Goal: Check status: Check status

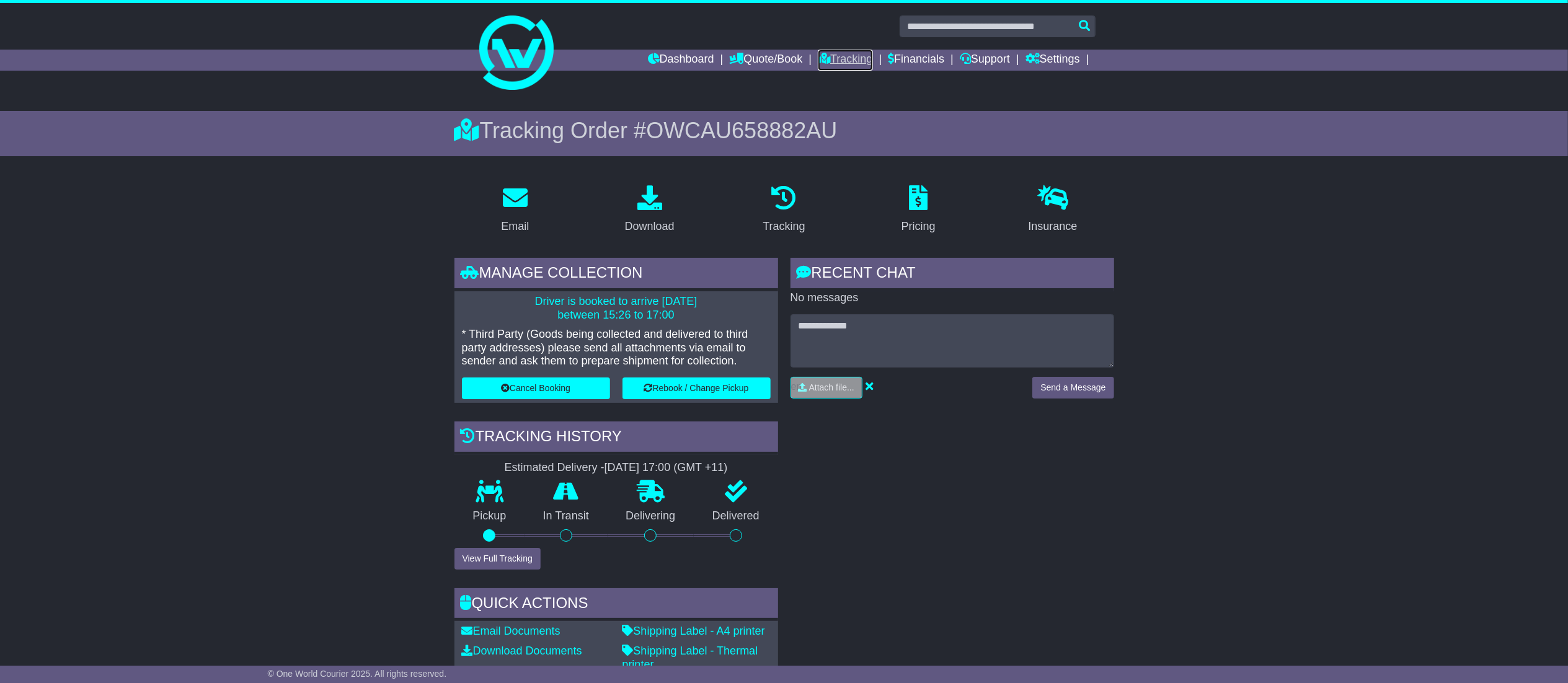
click at [834, 54] on link "Tracking" at bounding box center [845, 60] width 54 height 21
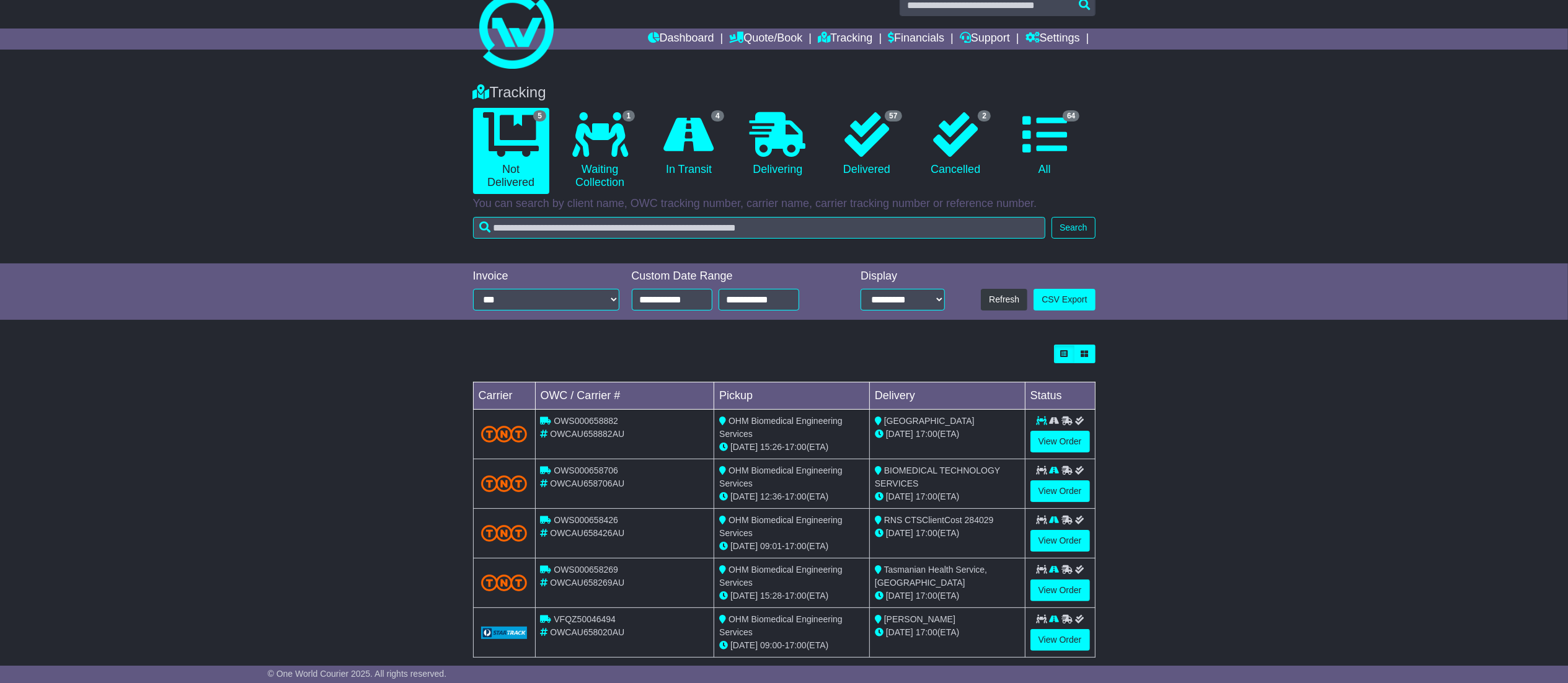
scroll to position [41, 0]
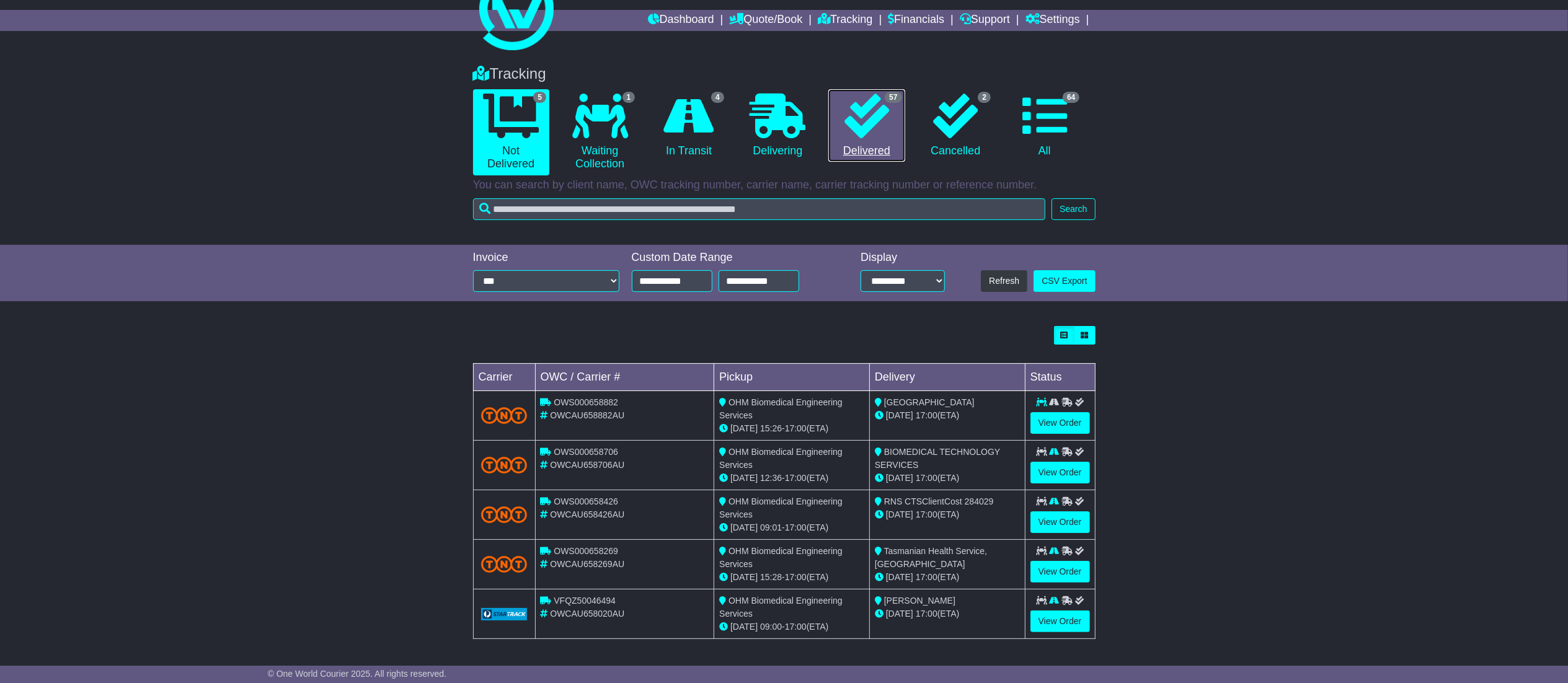
click at [883, 140] on link "57 Delivered" at bounding box center [866, 126] width 76 height 74
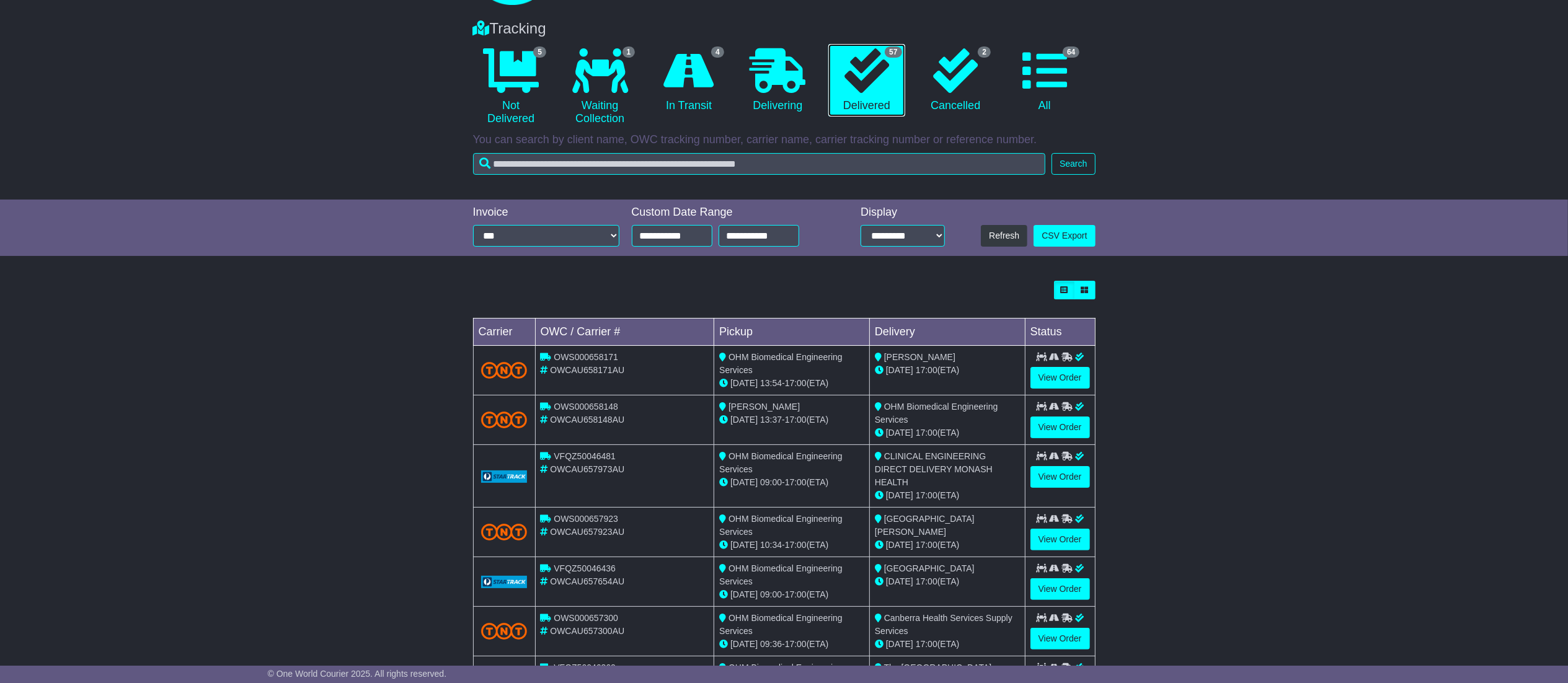
scroll to position [0, 0]
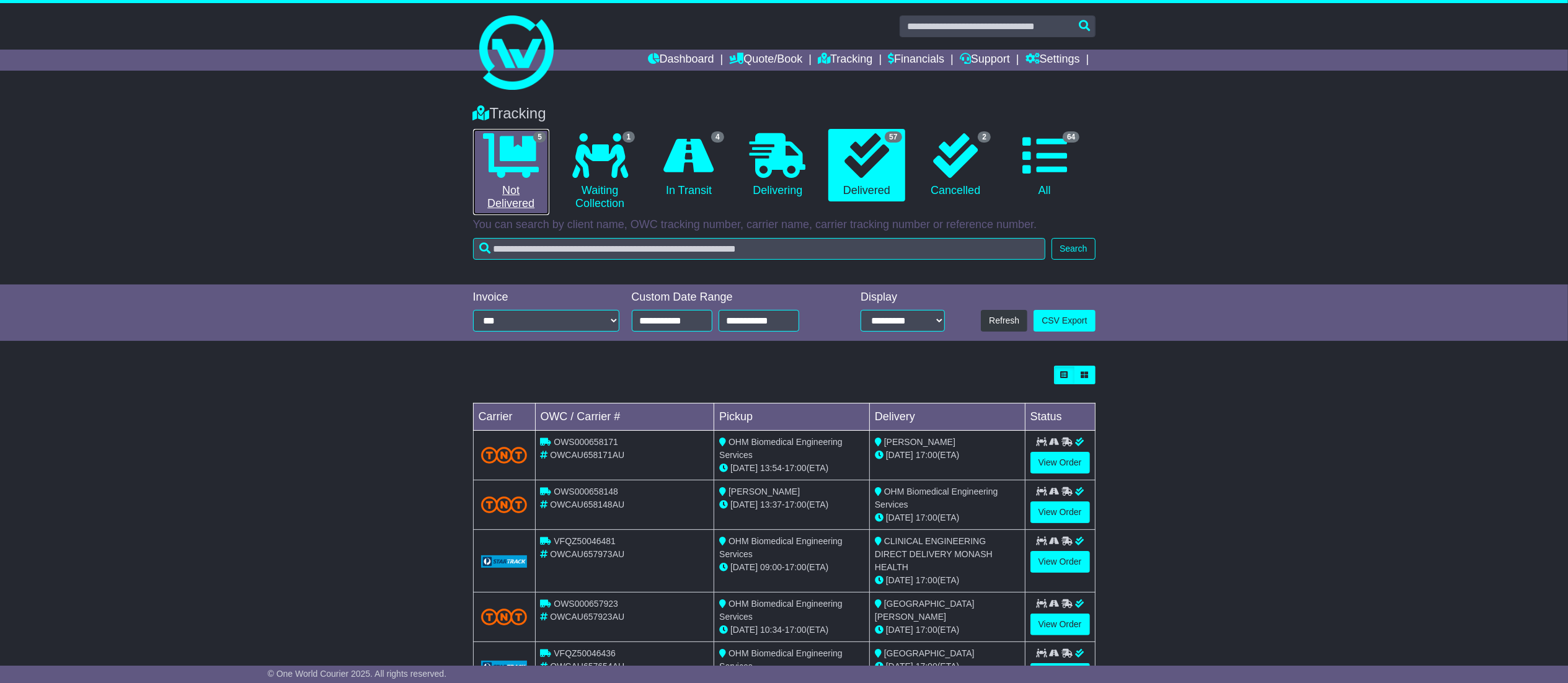
click at [507, 161] on icon at bounding box center [510, 155] width 56 height 45
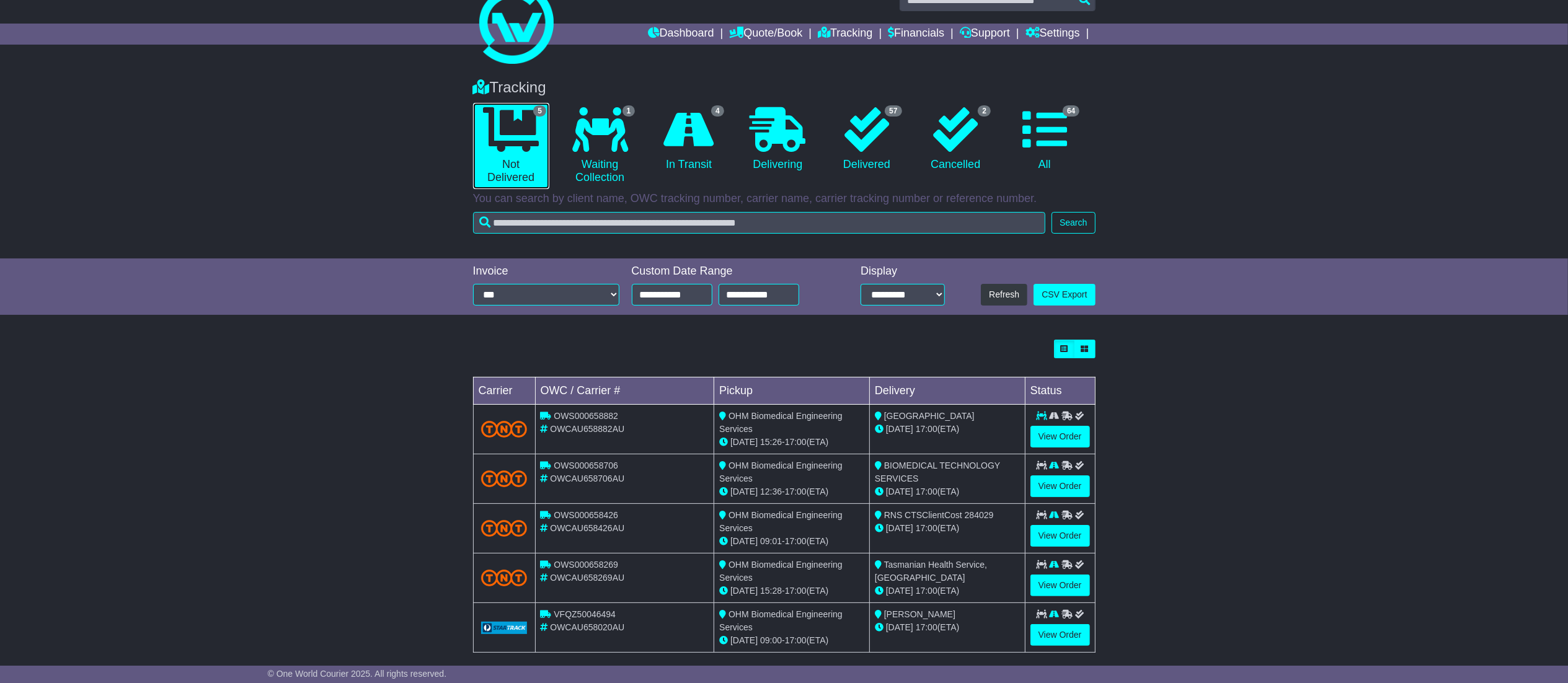
scroll to position [41, 0]
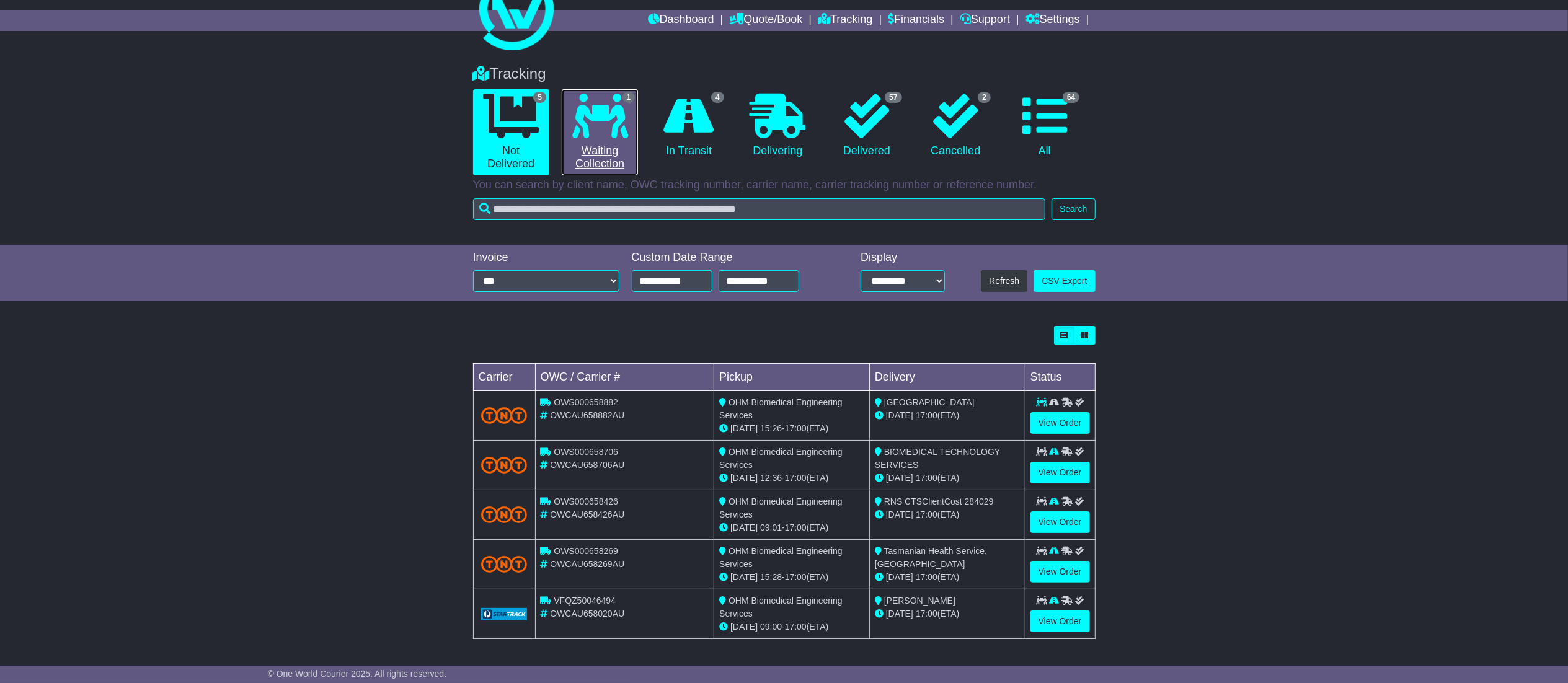
click at [573, 129] on icon at bounding box center [600, 116] width 56 height 45
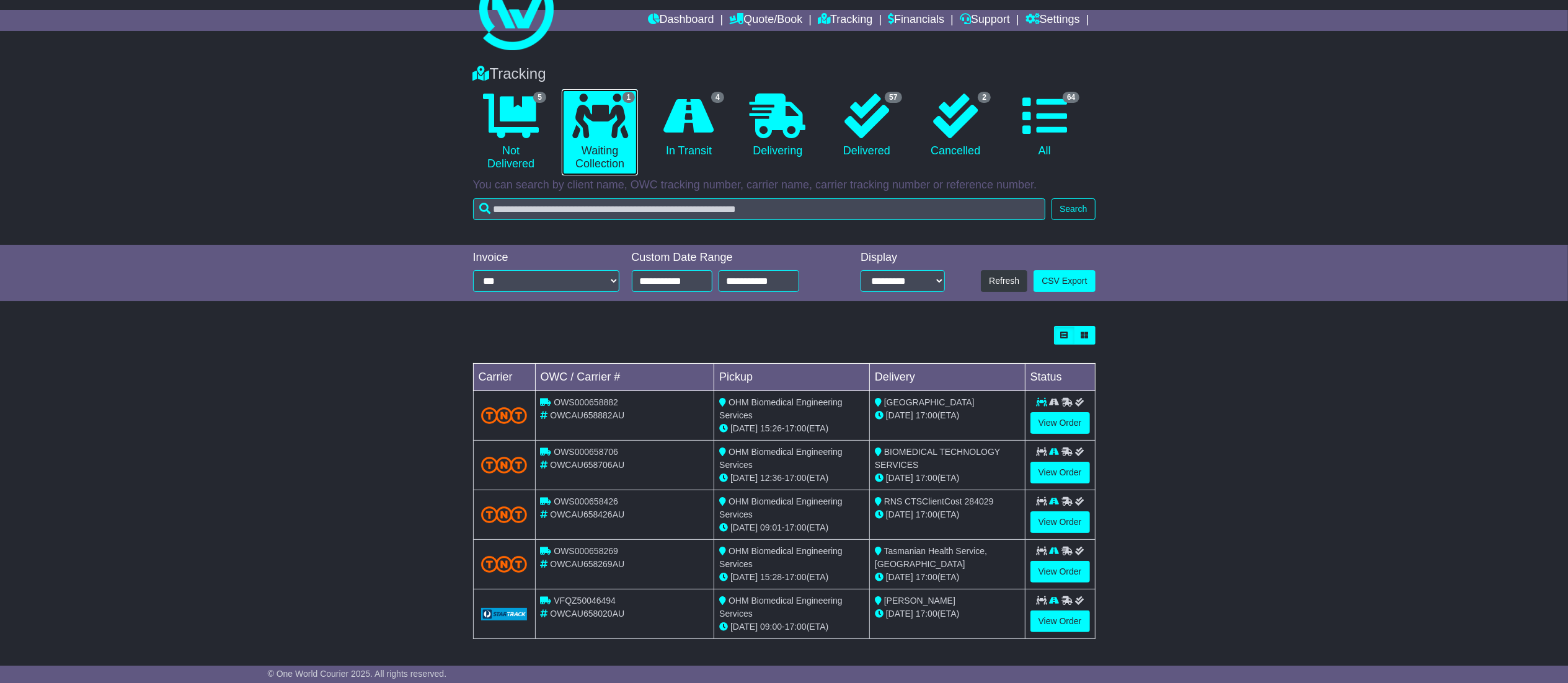
scroll to position [0, 0]
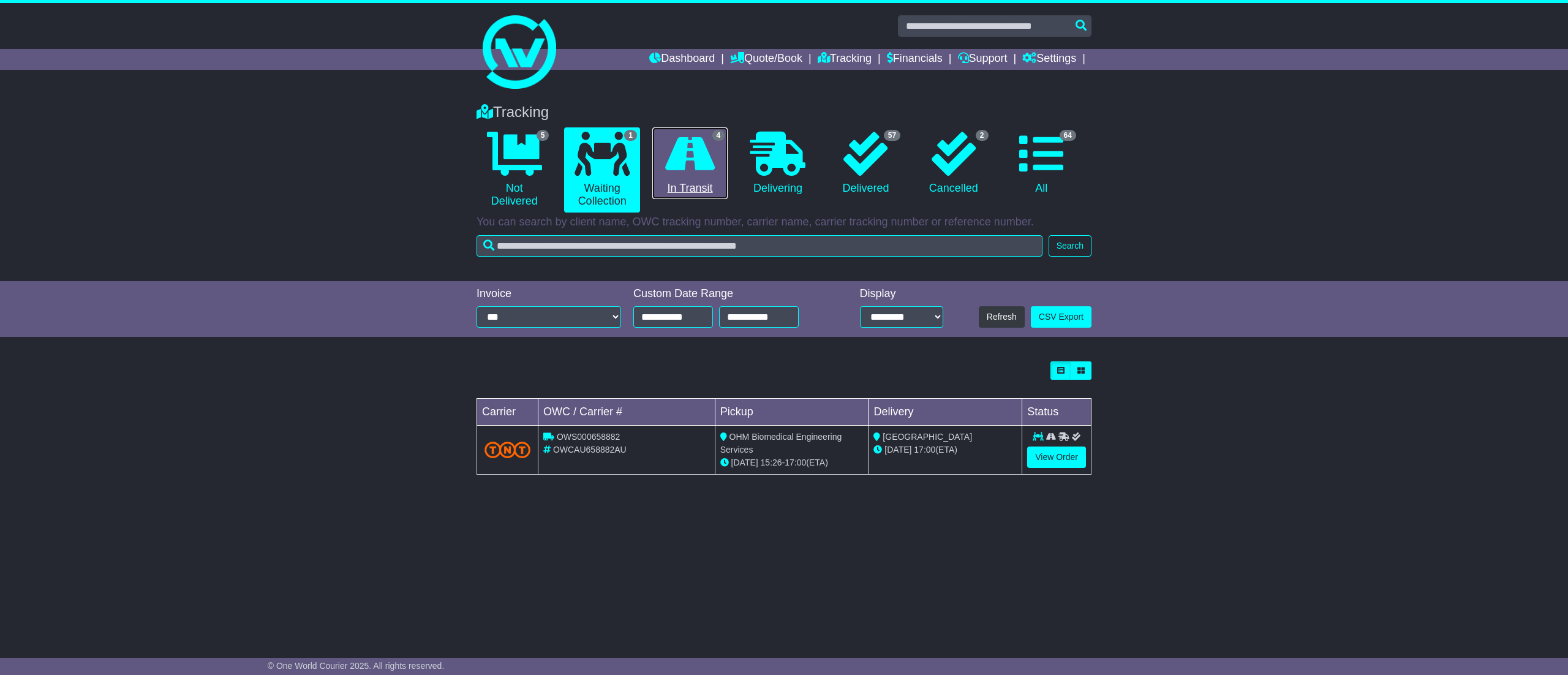
click at [688, 151] on icon at bounding box center [689, 154] width 50 height 45
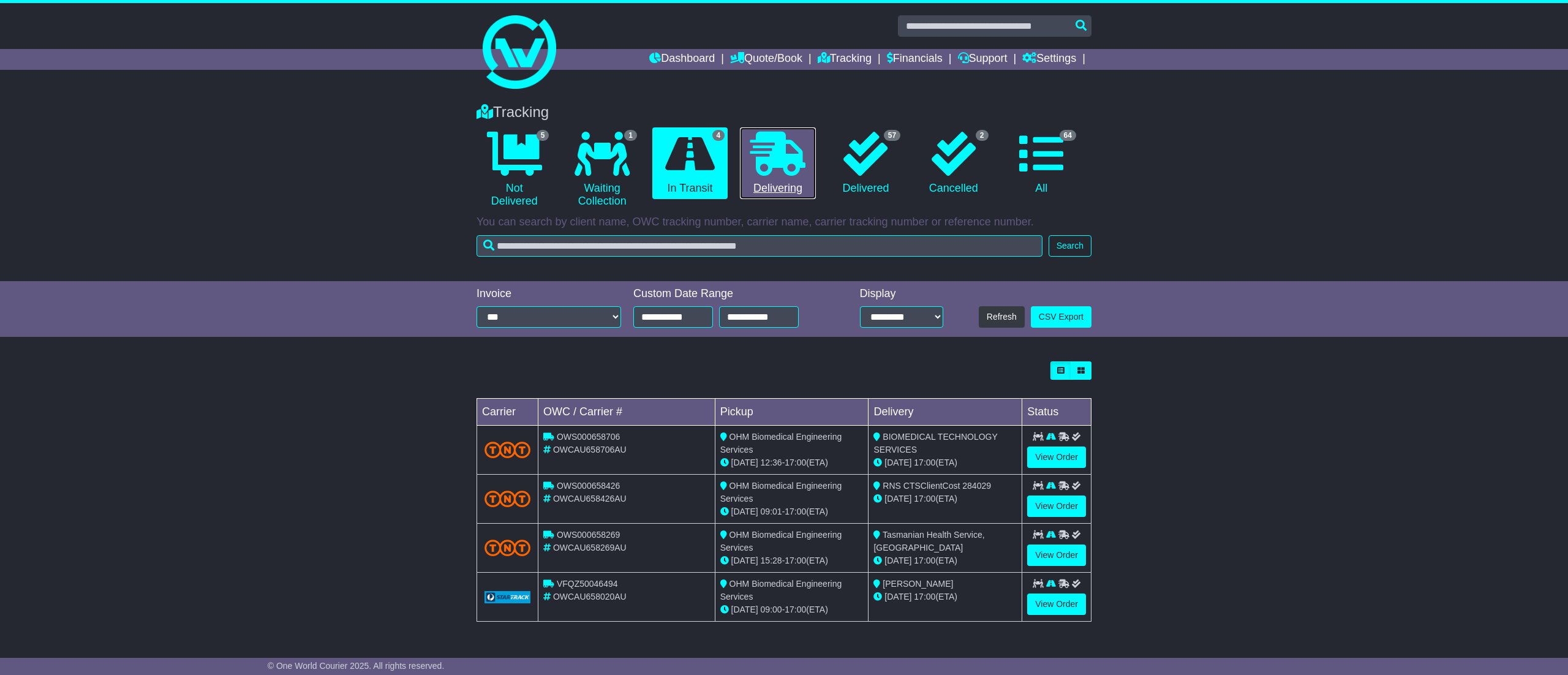
click at [784, 174] on icon at bounding box center [777, 154] width 55 height 45
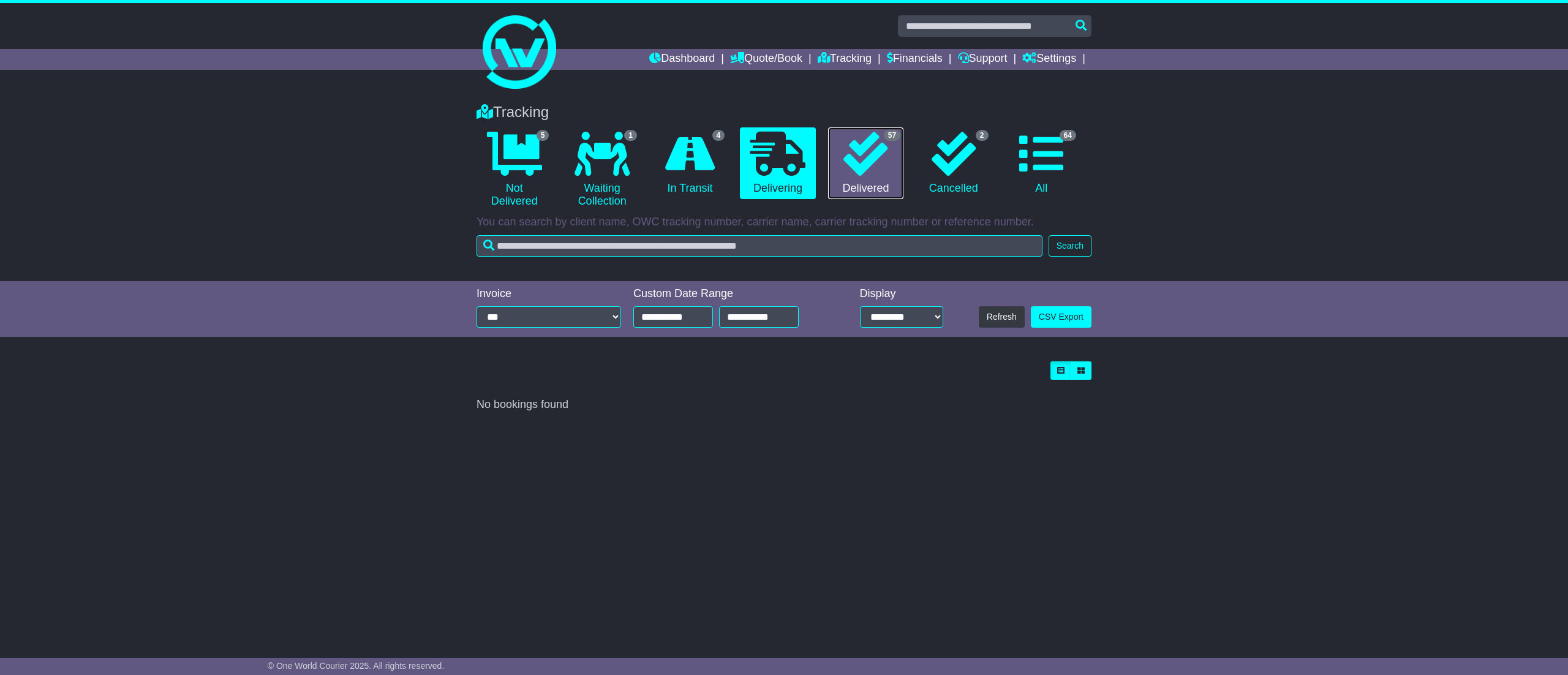
drag, startPoint x: 883, startPoint y: 174, endPoint x: 919, endPoint y: 242, distance: 76.9
click at [880, 174] on icon at bounding box center [865, 154] width 44 height 45
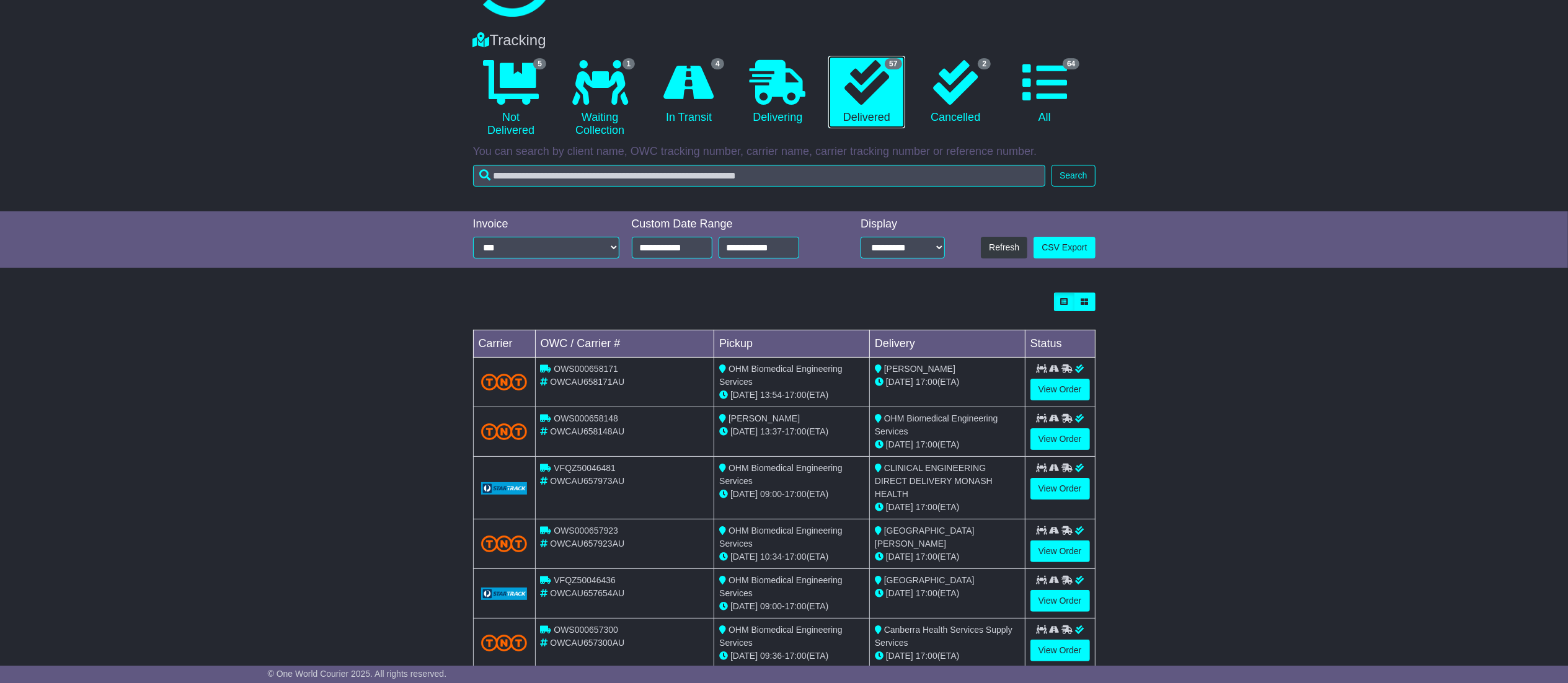
scroll to position [124, 0]
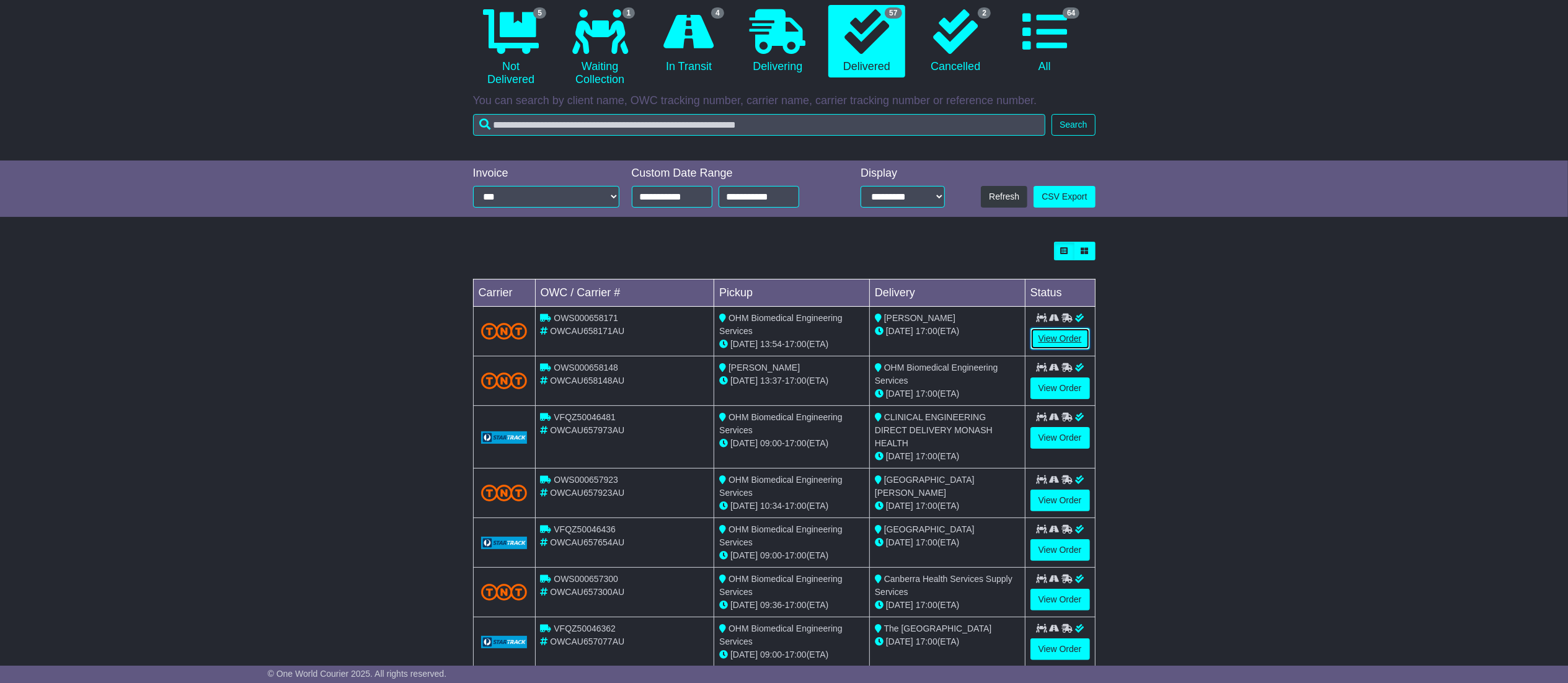
click at [1055, 347] on link "View Order" at bounding box center [1060, 339] width 60 height 22
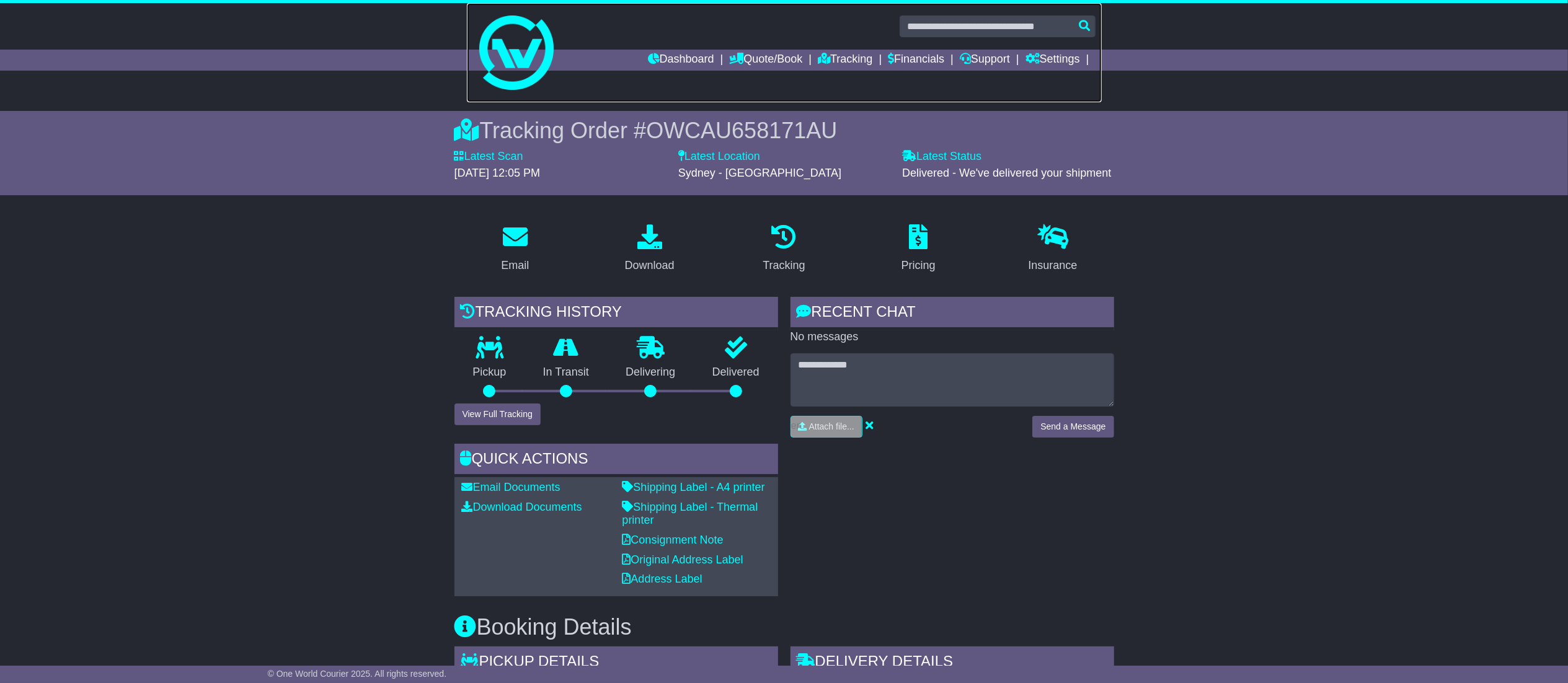
click at [661, 47] on link at bounding box center [784, 52] width 635 height 99
